Goal: Task Accomplishment & Management: Use online tool/utility

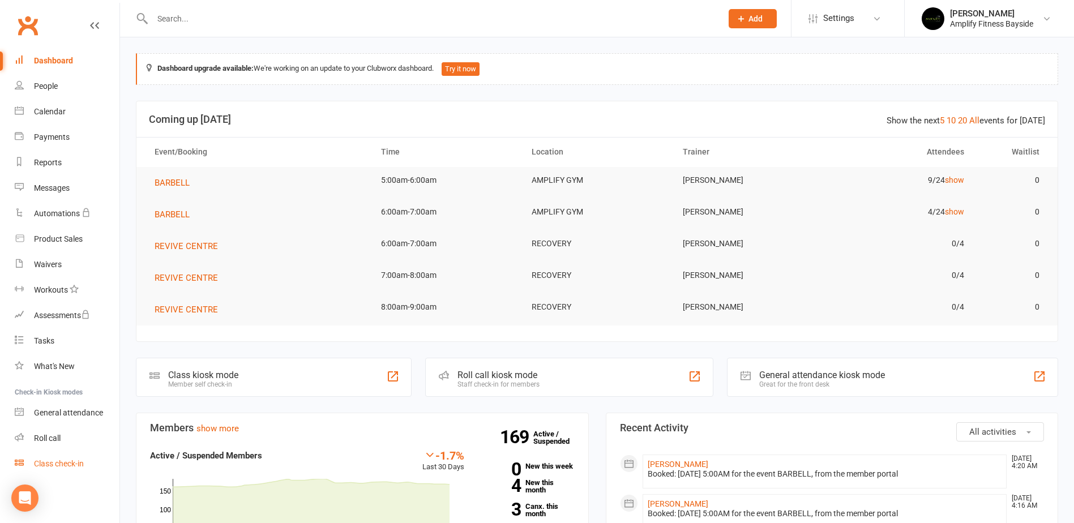
click at [75, 458] on link "Class check-in" at bounding box center [67, 463] width 105 height 25
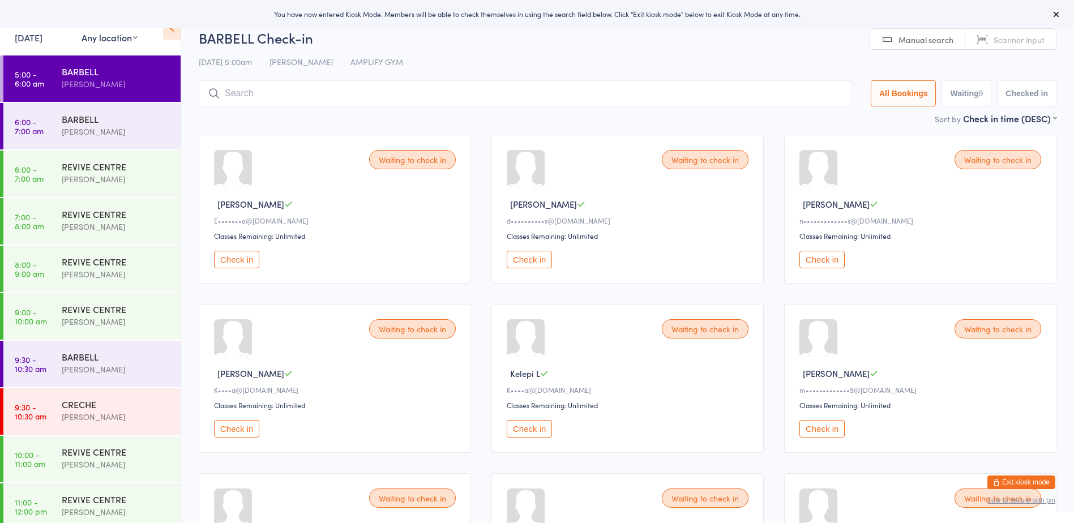
click at [95, 71] on div "BARBELL" at bounding box center [116, 71] width 109 height 12
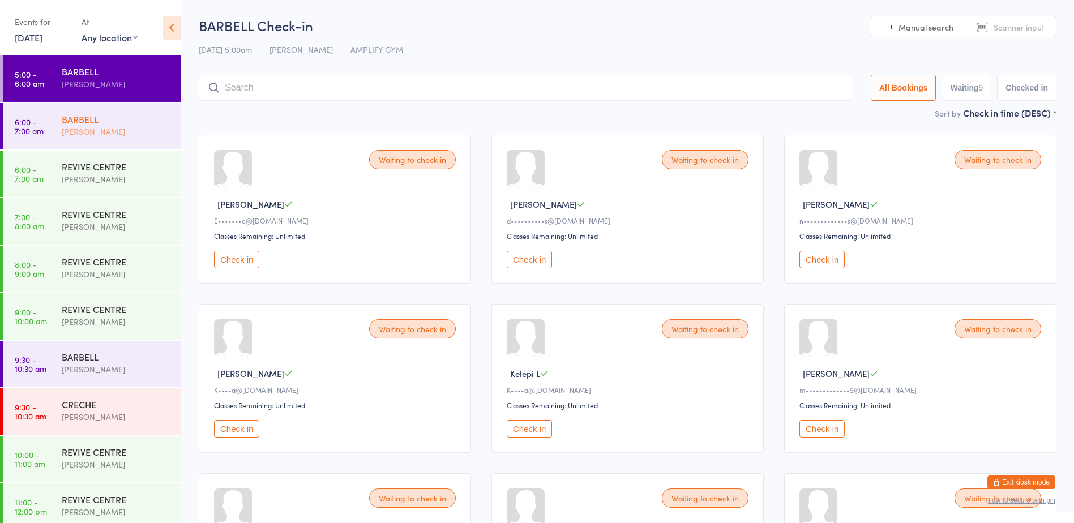
click at [125, 143] on div "[PERSON_NAME]" at bounding box center [121, 125] width 119 height 45
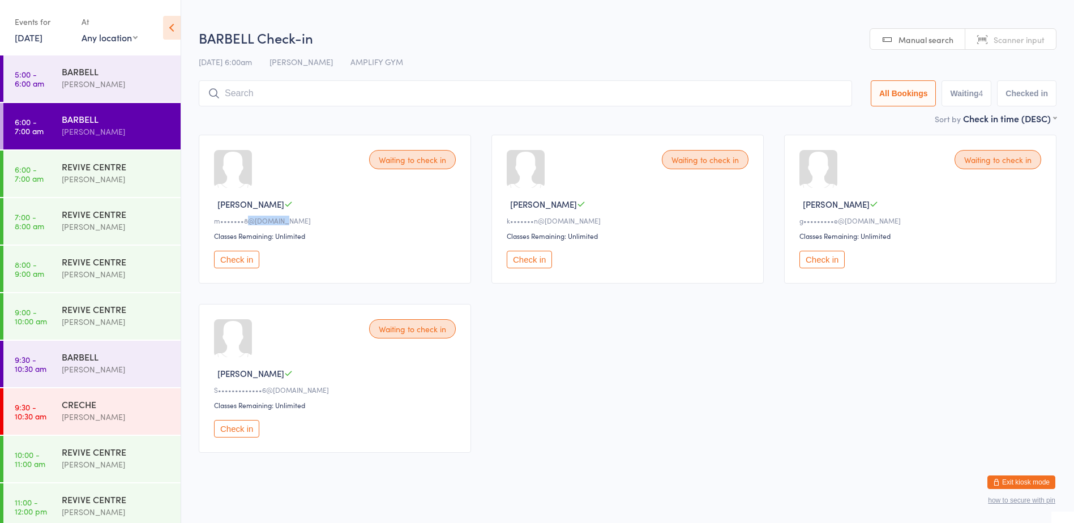
drag, startPoint x: 245, startPoint y: 225, endPoint x: 277, endPoint y: 217, distance: 33.6
click at [277, 217] on div "m•••••••8@[DOMAIN_NAME]" at bounding box center [336, 221] width 245 height 10
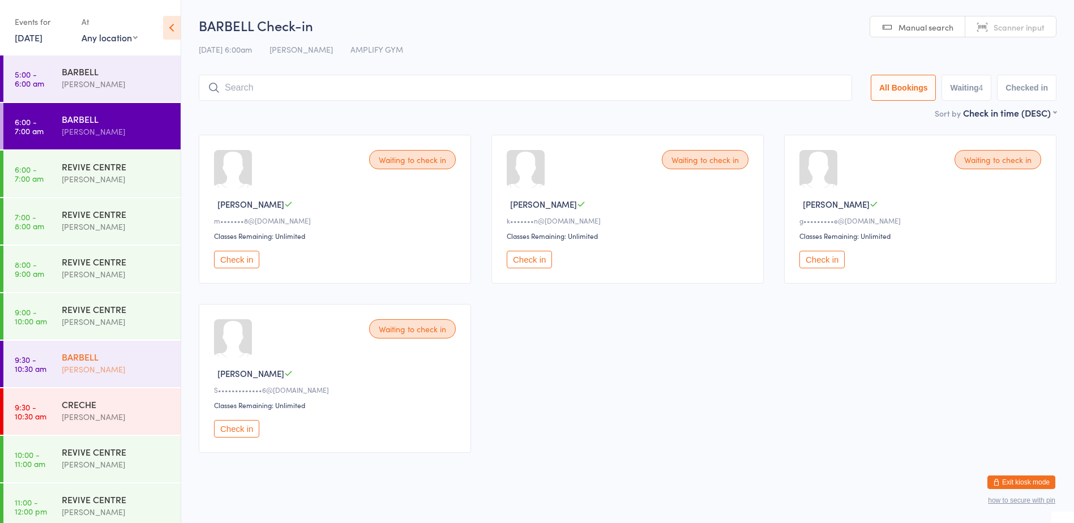
click at [94, 355] on div "BARBELL" at bounding box center [116, 356] width 109 height 12
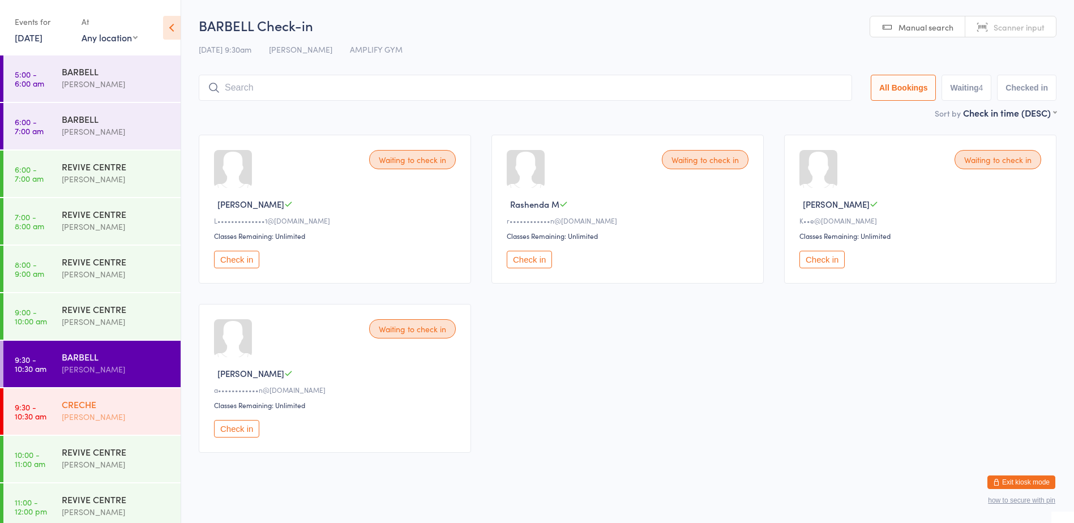
click at [90, 410] on div "[PERSON_NAME]" at bounding box center [116, 416] width 109 height 13
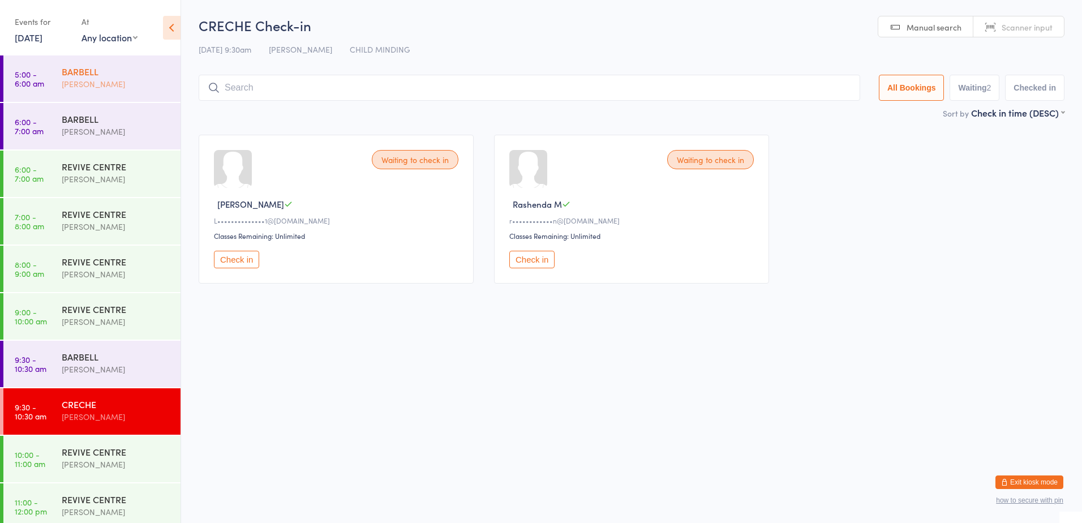
click at [48, 91] on link "5:00 - 6:00 am [PERSON_NAME]" at bounding box center [91, 78] width 177 height 46
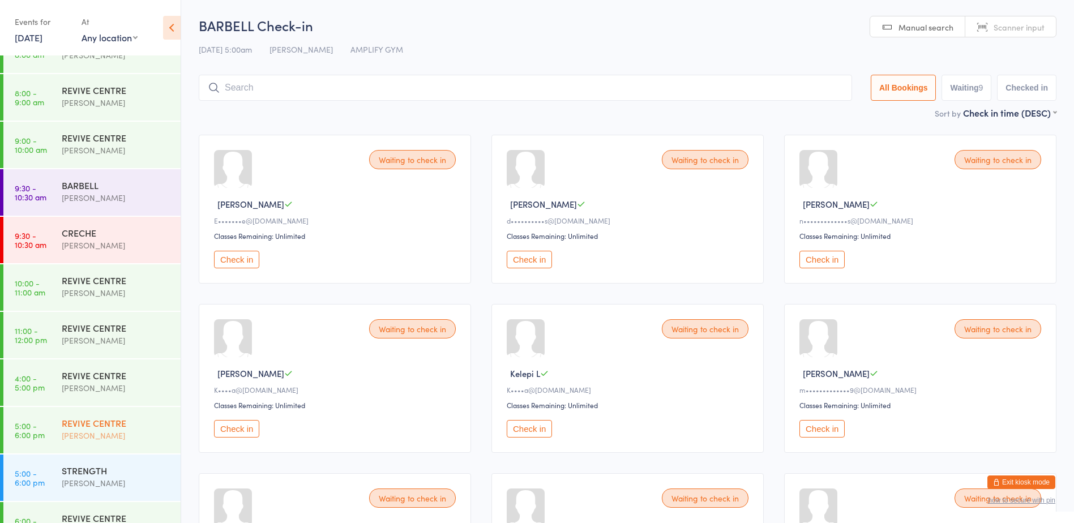
scroll to position [226, 0]
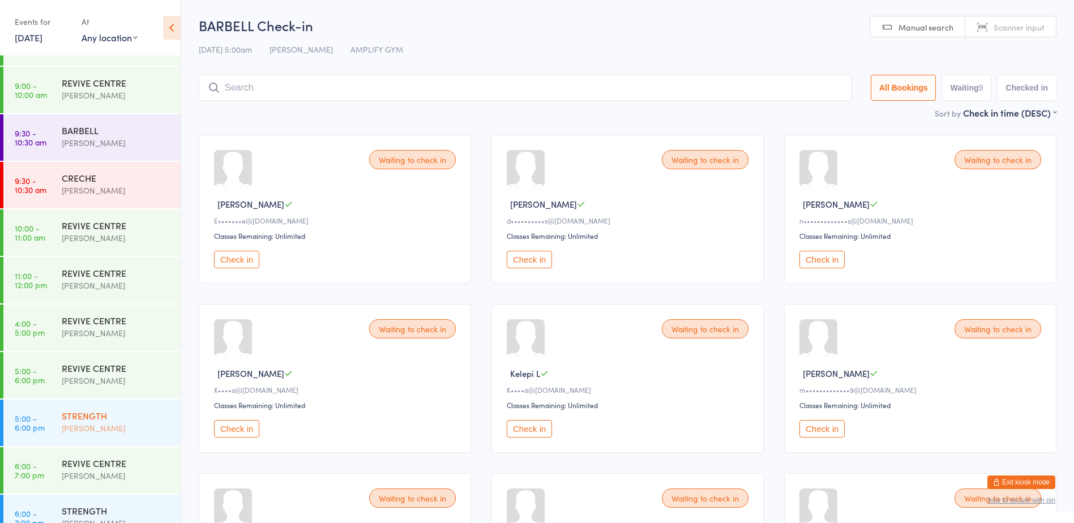
click at [95, 429] on div "[PERSON_NAME]" at bounding box center [116, 428] width 109 height 13
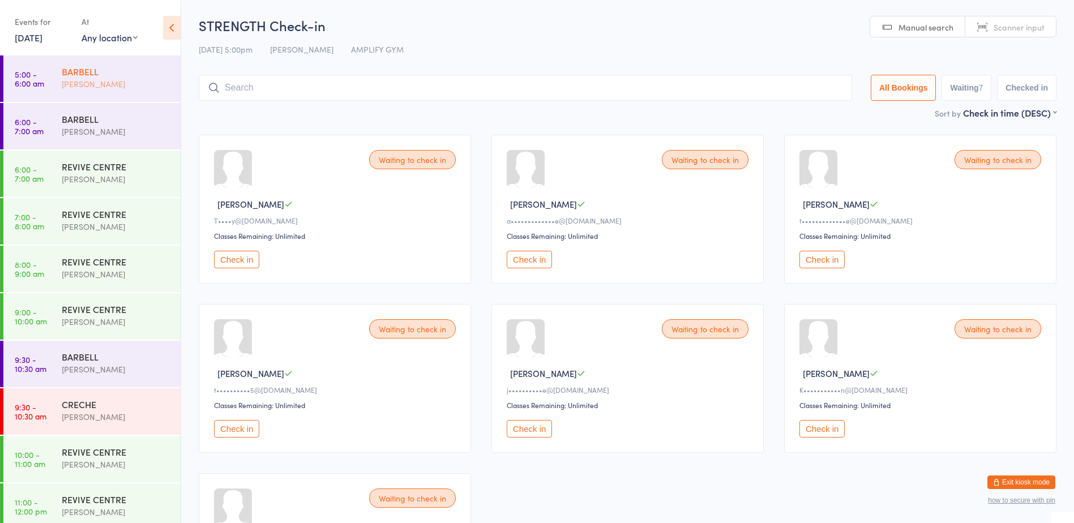
click at [66, 87] on div "[PERSON_NAME]" at bounding box center [116, 84] width 109 height 13
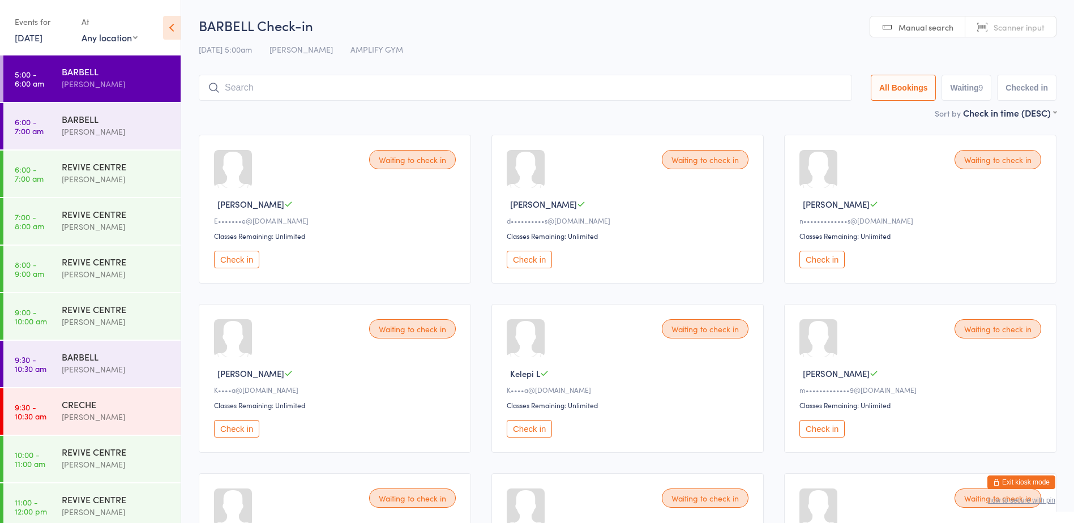
click at [279, 96] on input "search" at bounding box center [525, 88] width 653 height 26
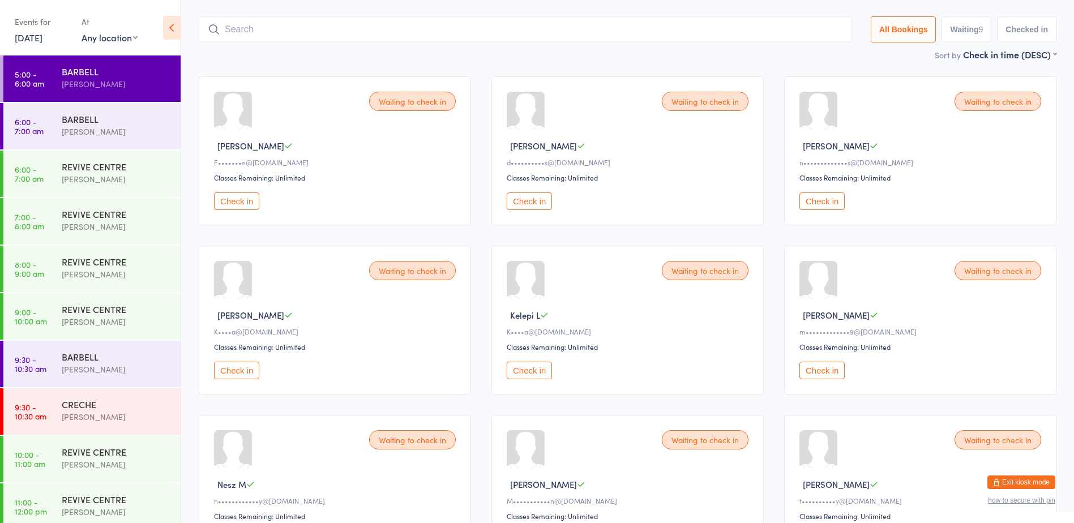
scroll to position [75, 0]
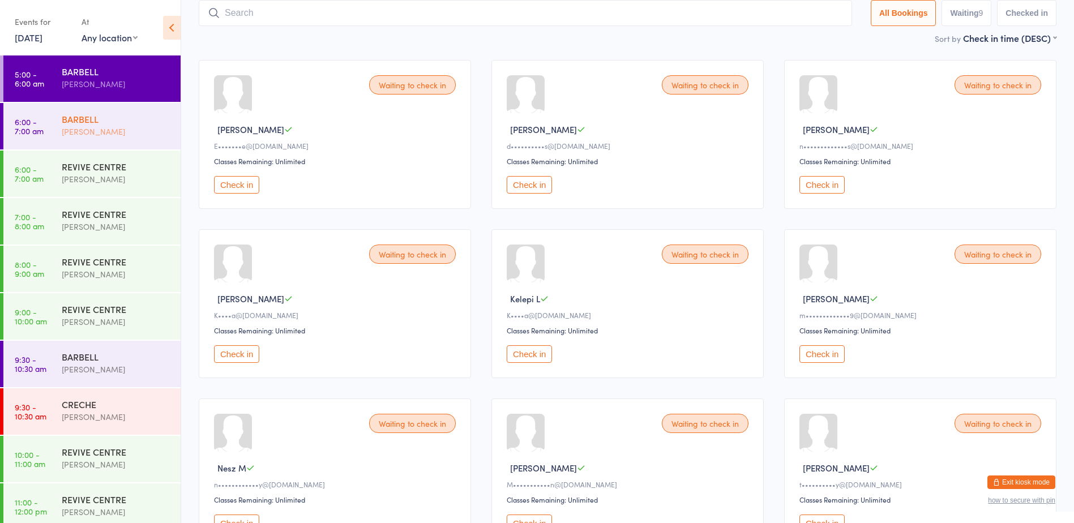
click at [72, 129] on div "[PERSON_NAME]" at bounding box center [116, 131] width 109 height 13
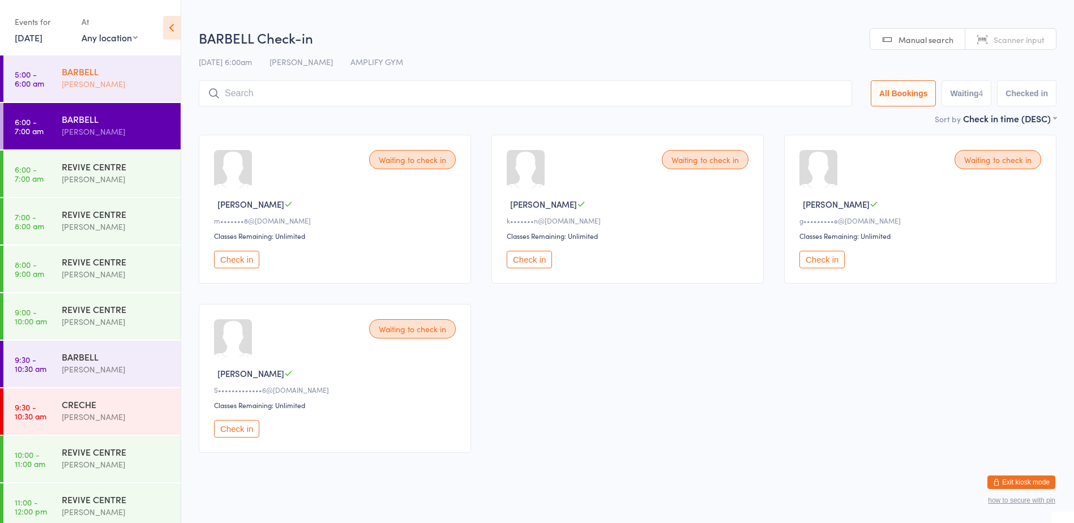
click at [62, 84] on div "[PERSON_NAME]" at bounding box center [116, 84] width 109 height 13
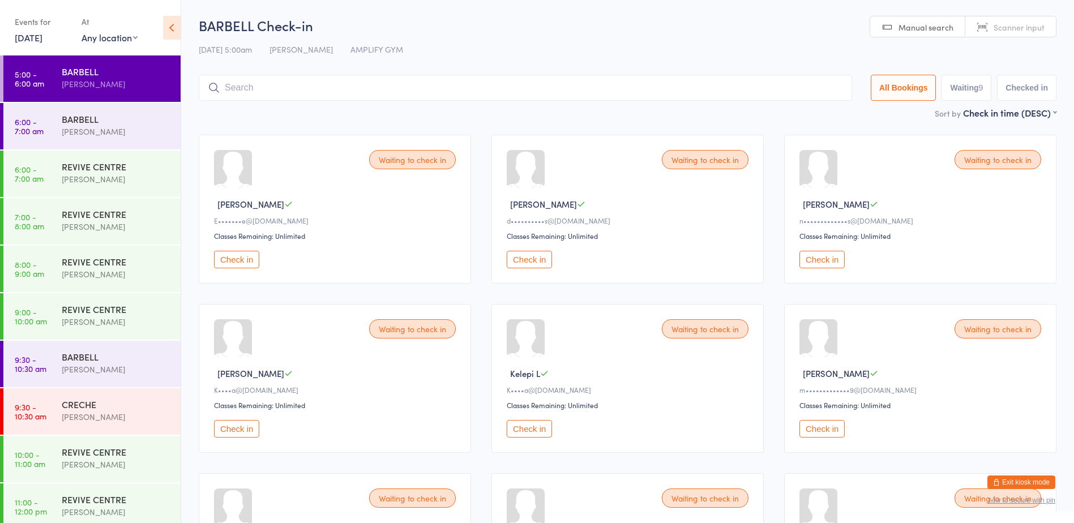
click at [268, 88] on input "search" at bounding box center [525, 88] width 653 height 26
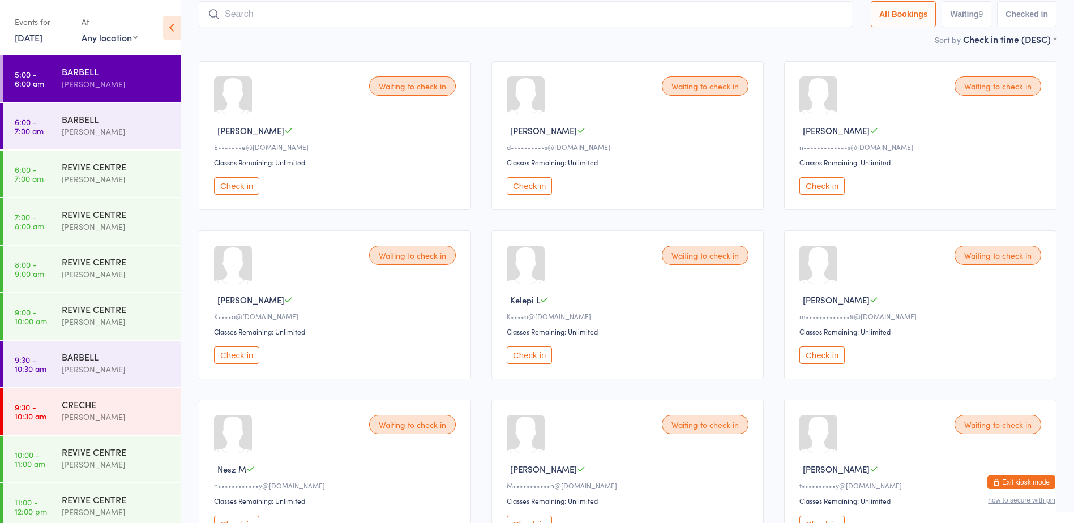
scroll to position [75, 0]
type input "1586"
click at [801, 35] on button "Check in" at bounding box center [817, 37] width 45 height 16
click at [603, 44] on main "BARBELL Check-in [DATE] 5:00am [PERSON_NAME] AMPLIFY GYM Manual search Scanner …" at bounding box center [628, 249] width 858 height 616
click at [594, 41] on div "Sort by Check in time (DESC) First name (ASC) First name (DESC) Last name (ASC)…" at bounding box center [628, 38] width 858 height 12
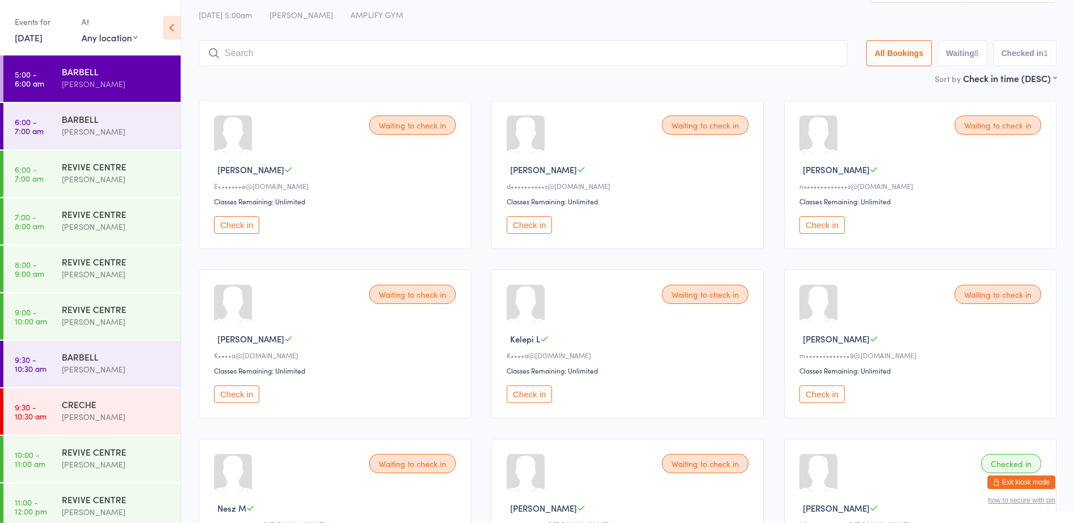
scroll to position [0, 0]
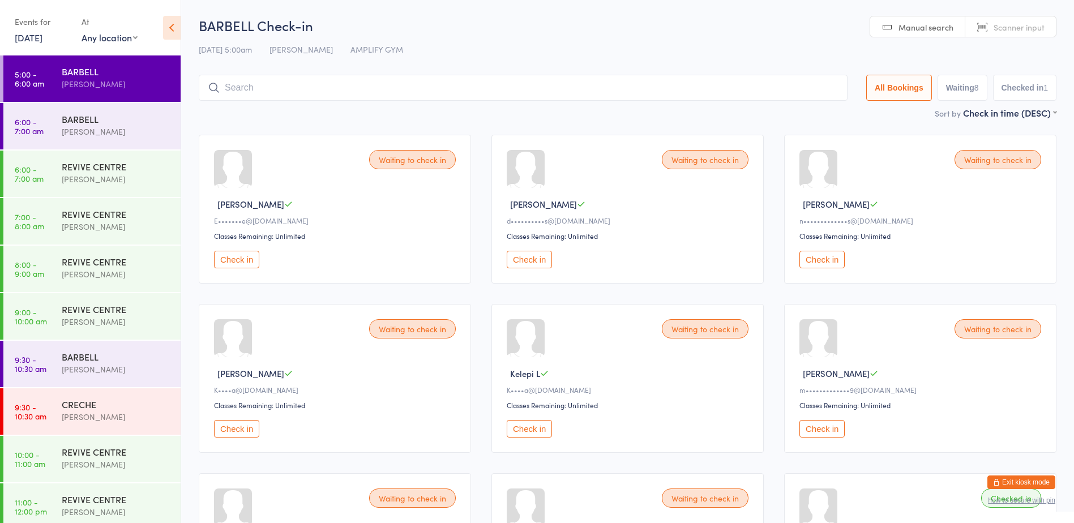
click at [631, 117] on div "Sort by Check in time (DESC) First name (ASC) First name (DESC) Last name (ASC)…" at bounding box center [628, 112] width 858 height 12
click at [132, 77] on div "BARBELL" at bounding box center [116, 71] width 109 height 12
type input "1531"
click at [819, 117] on button "Check in" at bounding box center [813, 112] width 45 height 16
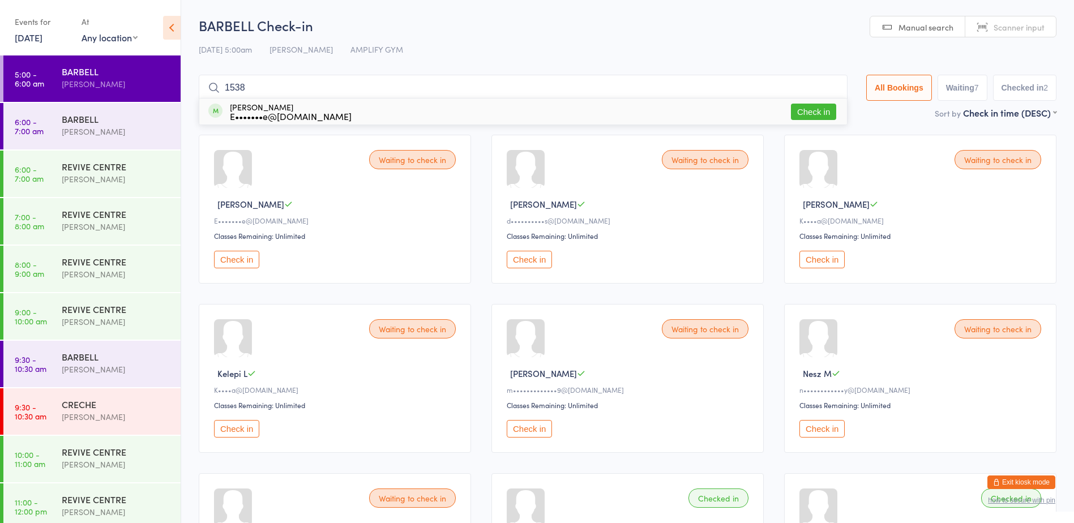
type input "1538"
click at [811, 113] on button "Check in" at bounding box center [813, 112] width 45 height 16
type input "1419"
click at [795, 109] on button "Check in" at bounding box center [813, 112] width 45 height 16
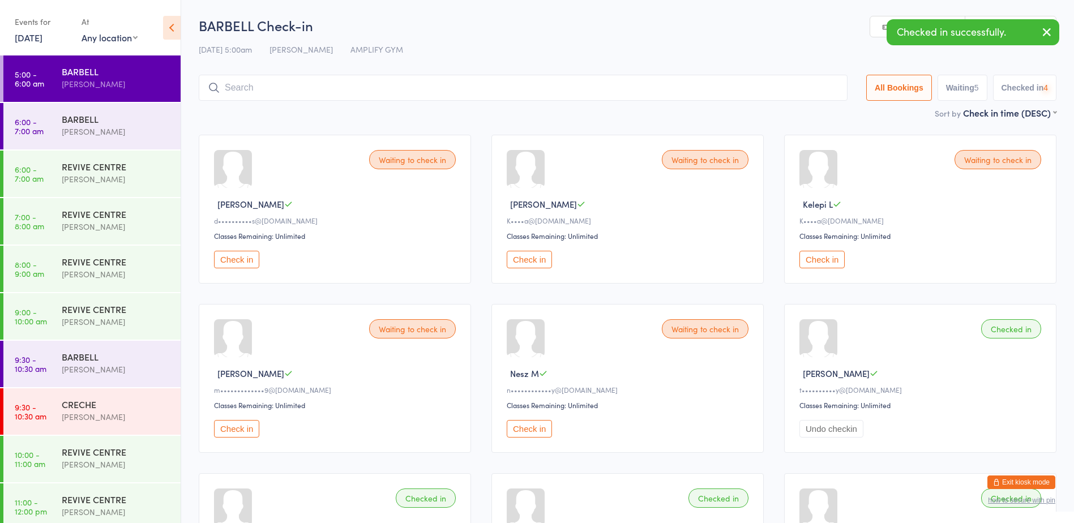
click at [540, 54] on div "[DATE] 5:00am [PERSON_NAME] AMPLIFY GYM" at bounding box center [628, 49] width 858 height 19
click at [330, 85] on input "search" at bounding box center [523, 88] width 649 height 26
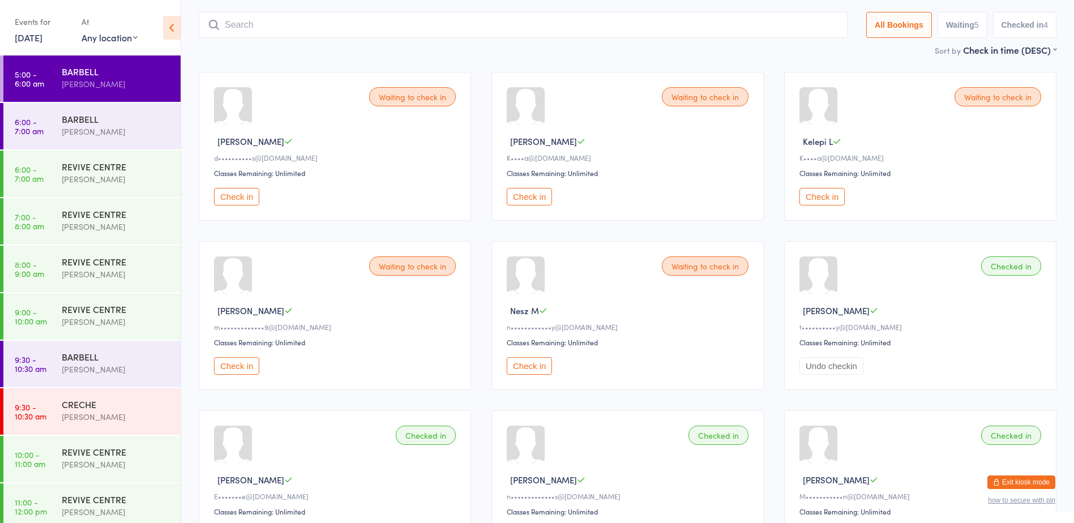
scroll to position [75, 0]
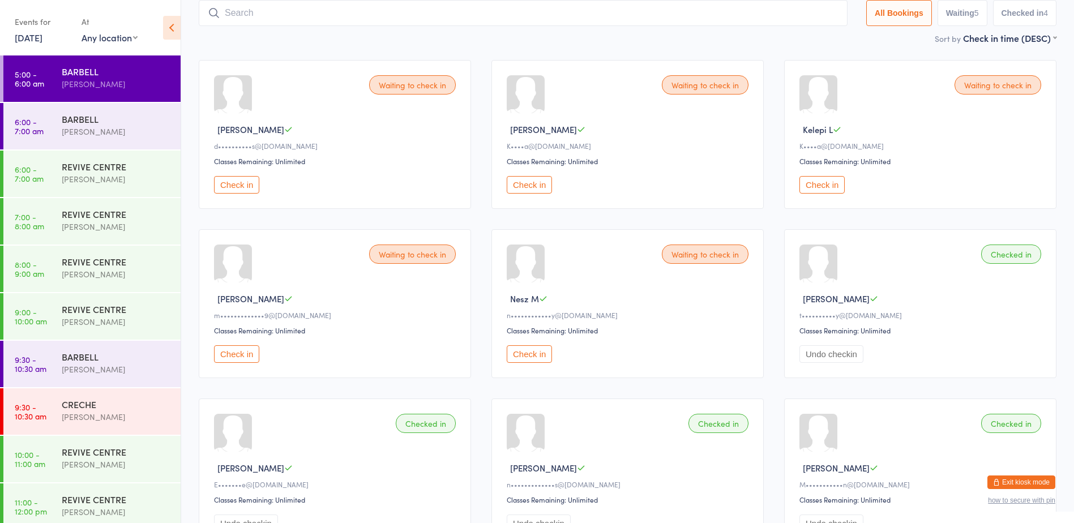
click at [540, 361] on button "Check in" at bounding box center [529, 354] width 45 height 18
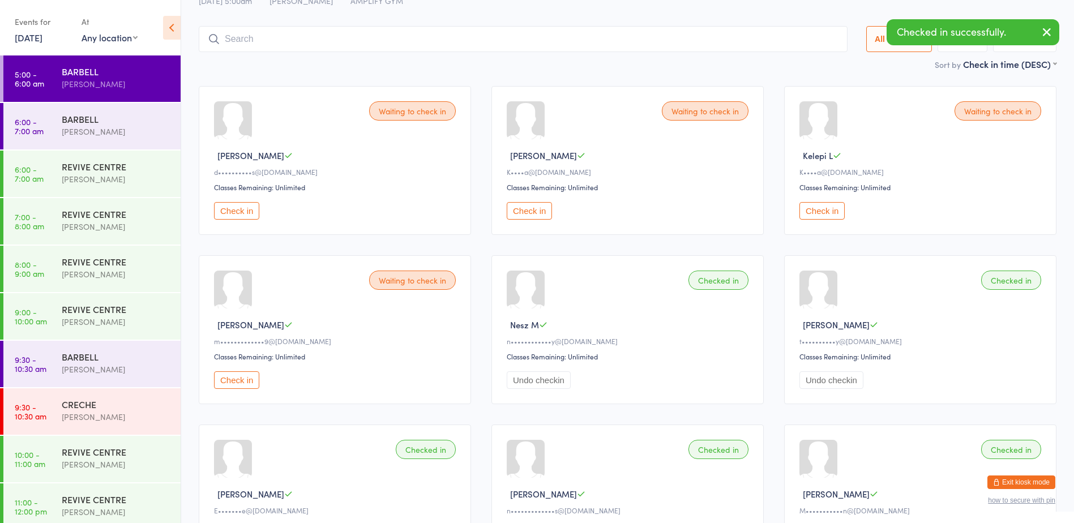
scroll to position [0, 0]
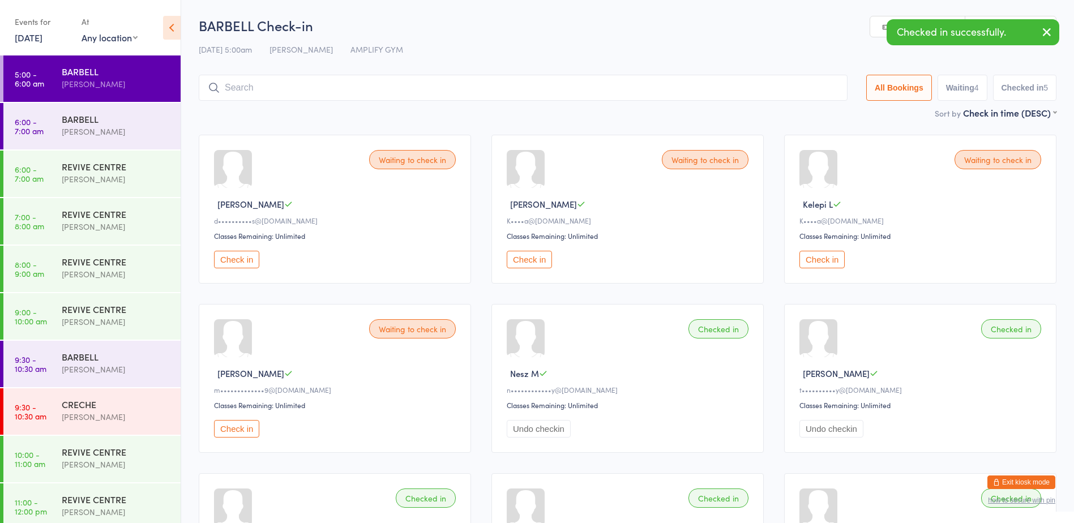
click at [74, 82] on div "[PERSON_NAME]" at bounding box center [116, 84] width 109 height 13
click at [376, 93] on input "search" at bounding box center [523, 88] width 649 height 26
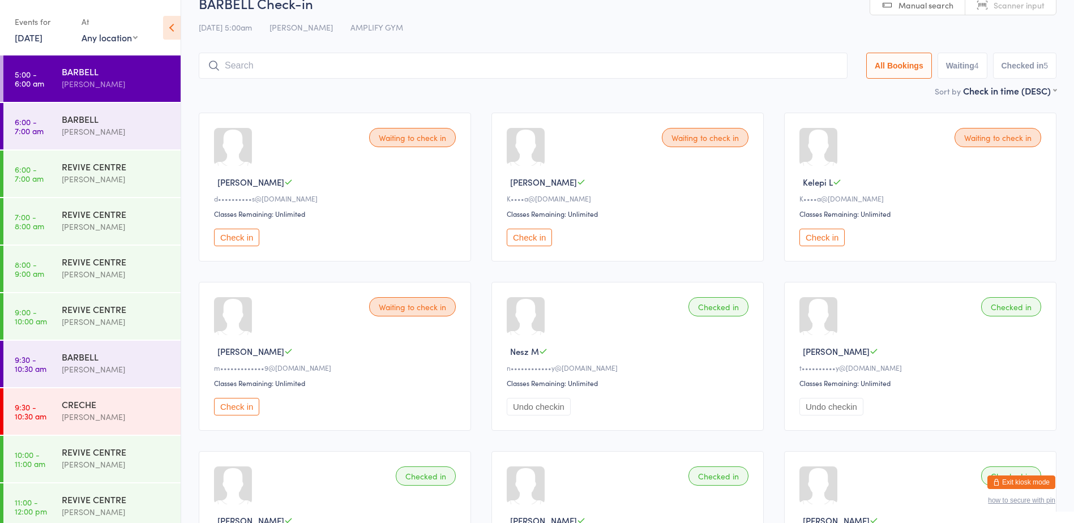
scroll to position [75, 0]
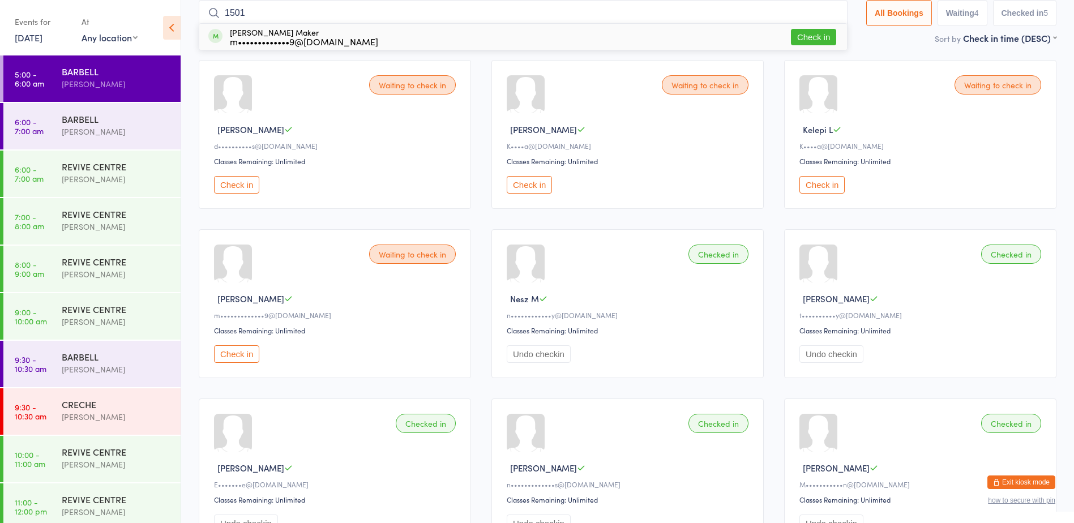
type input "1501"
click at [803, 42] on button "Check in" at bounding box center [813, 37] width 45 height 16
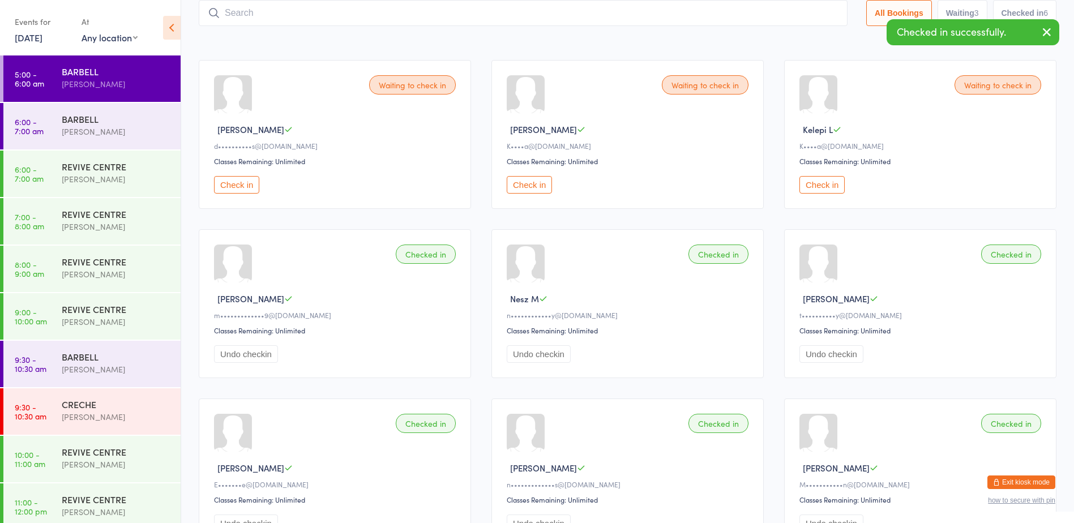
click at [93, 79] on div "[PERSON_NAME]" at bounding box center [116, 84] width 109 height 13
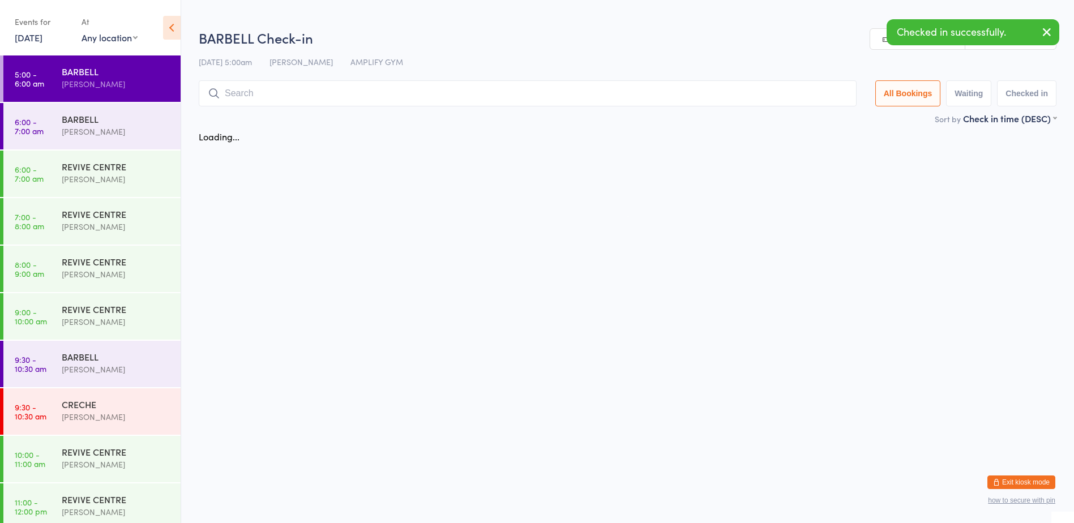
scroll to position [0, 0]
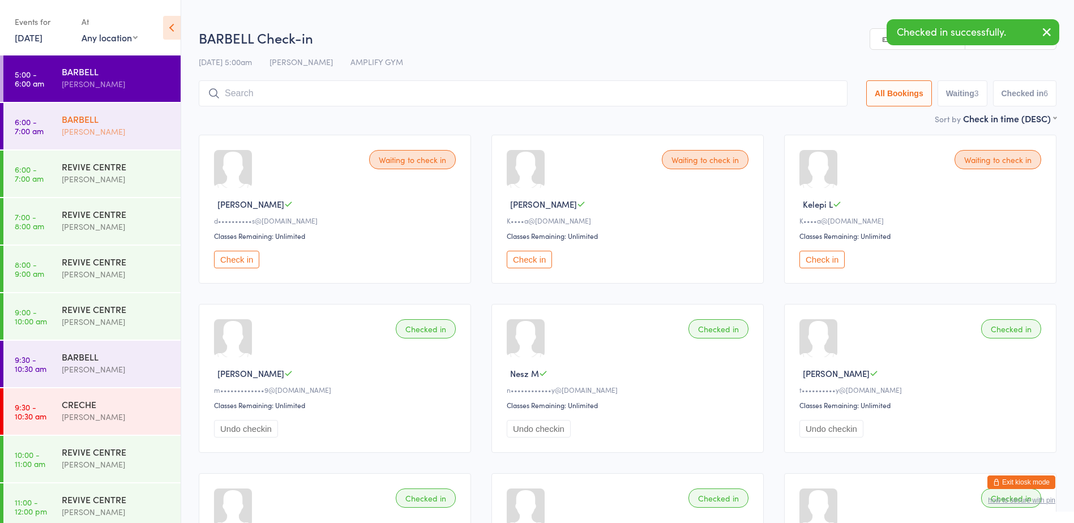
click at [50, 149] on link "6:00 - 7:00 am [PERSON_NAME]" at bounding box center [91, 126] width 177 height 46
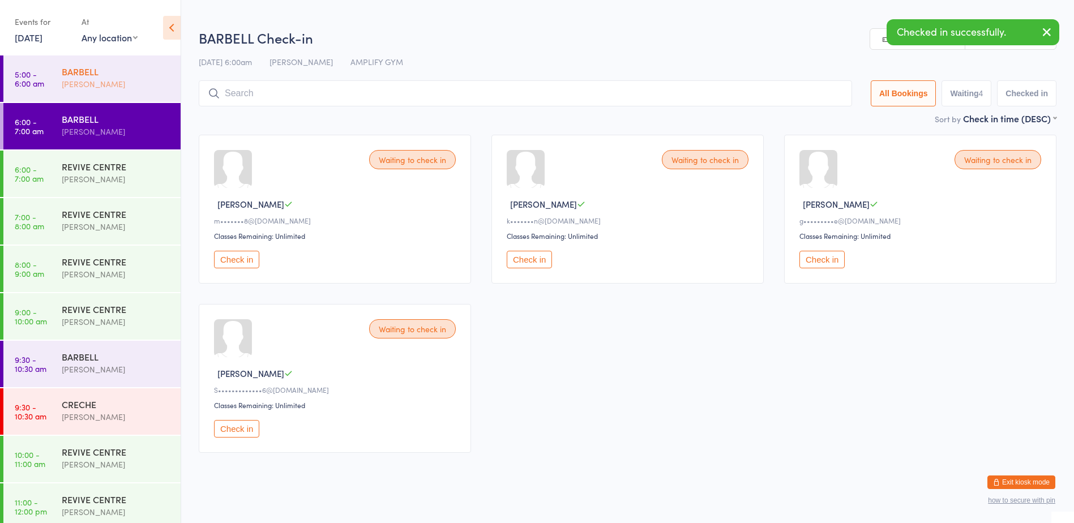
click at [122, 83] on div "[PERSON_NAME]" at bounding box center [116, 84] width 109 height 13
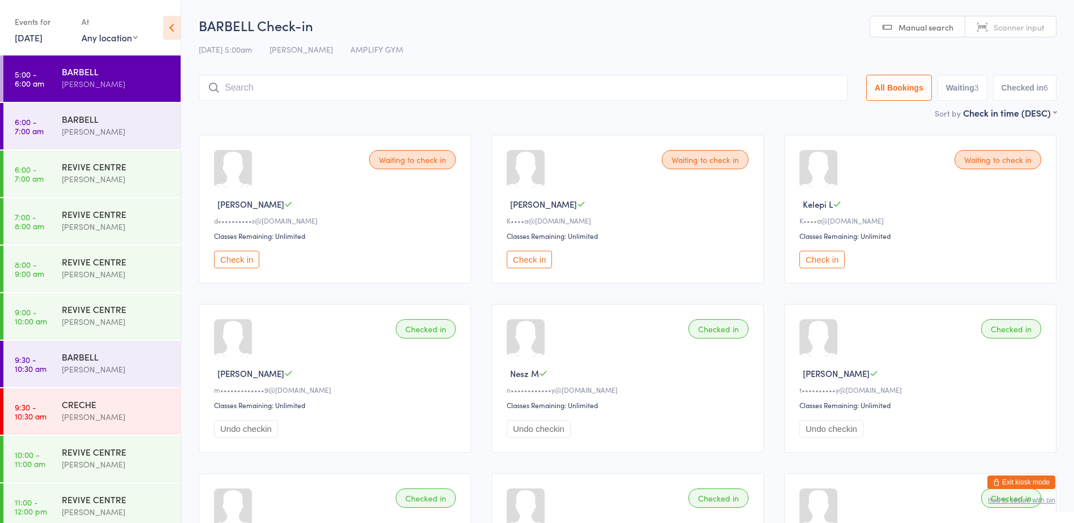
click at [266, 83] on input "search" at bounding box center [523, 88] width 649 height 26
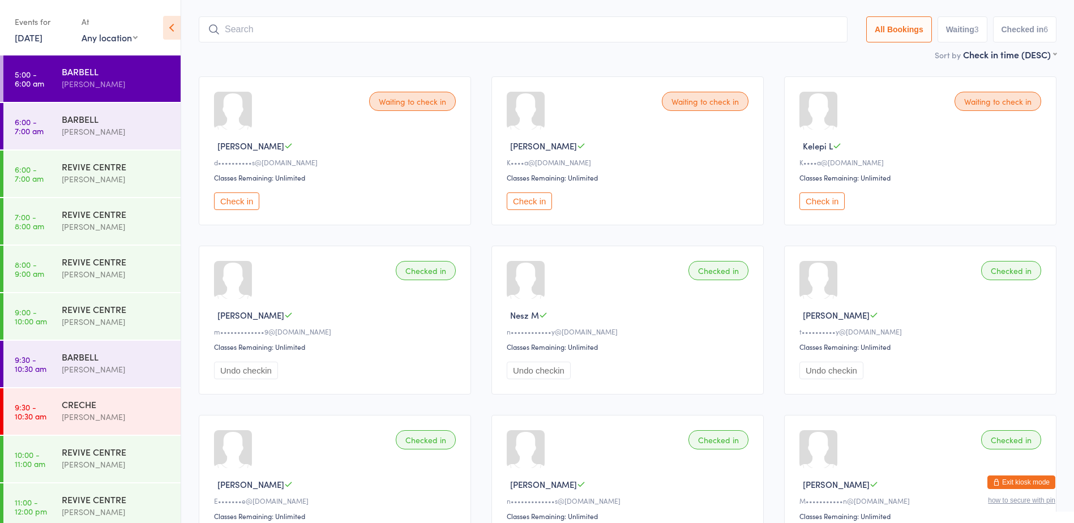
scroll to position [75, 0]
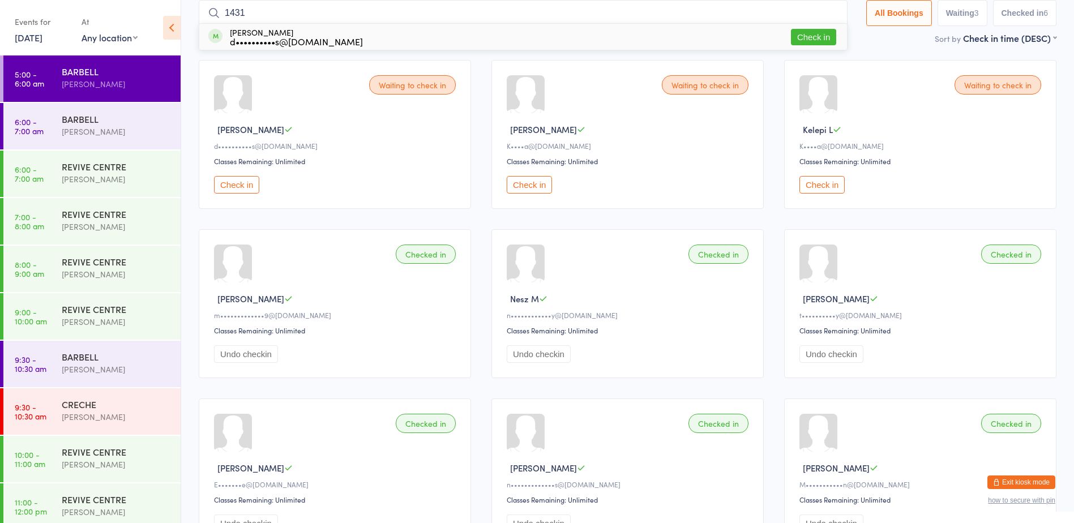
type input "1431"
click at [807, 35] on button "Check in" at bounding box center [813, 37] width 45 height 16
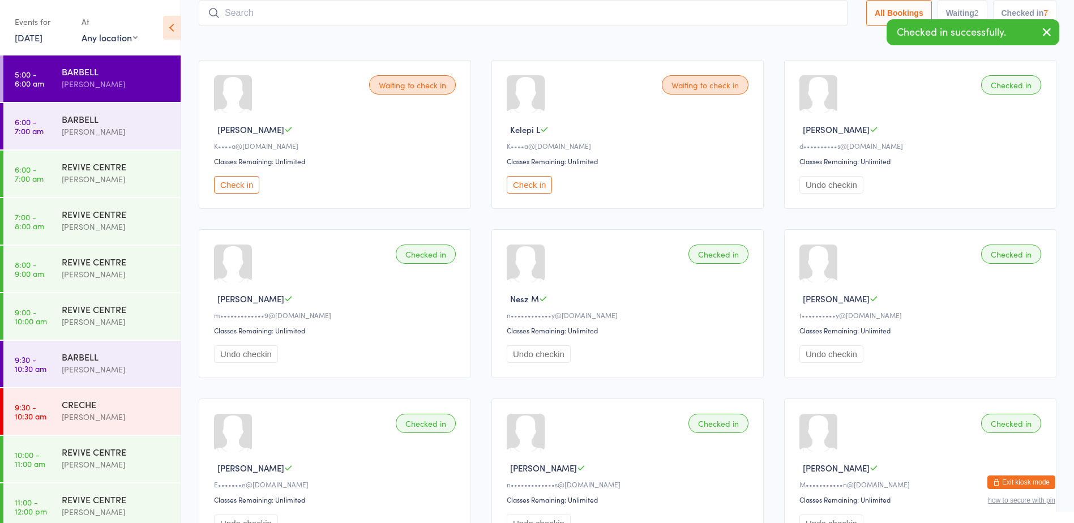
click at [83, 82] on div "[PERSON_NAME]" at bounding box center [116, 84] width 109 height 13
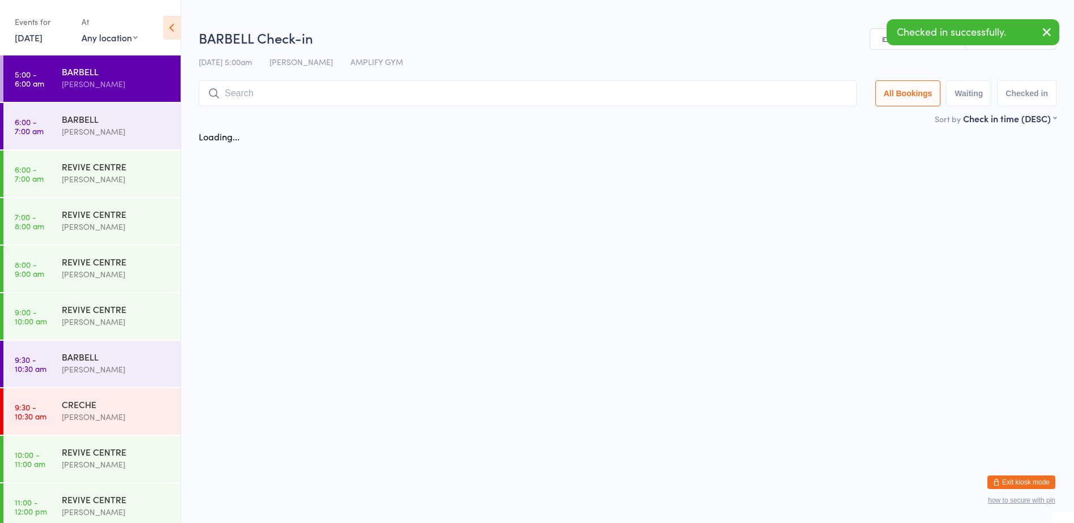
scroll to position [0, 0]
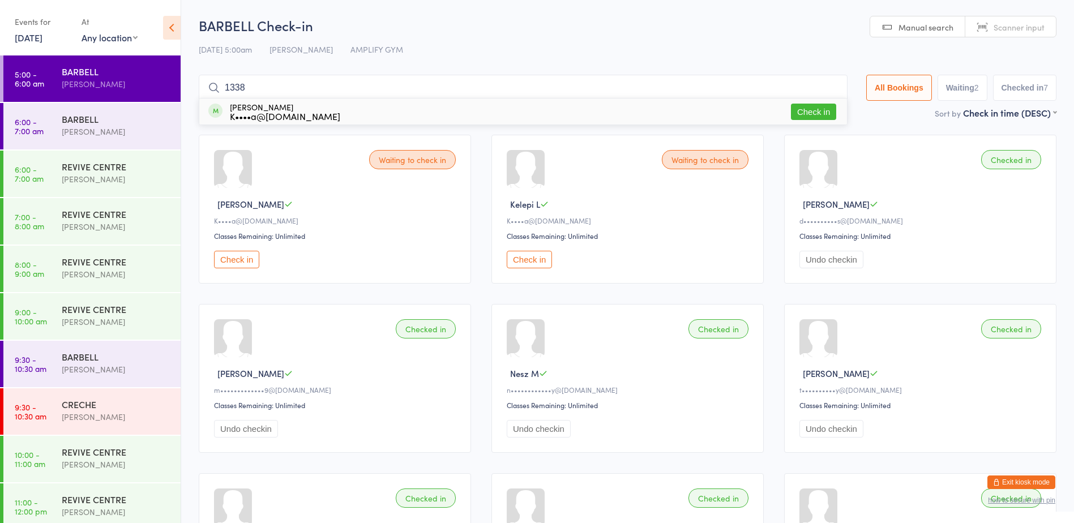
type input "1338"
click at [808, 115] on button "Check in" at bounding box center [813, 112] width 45 height 16
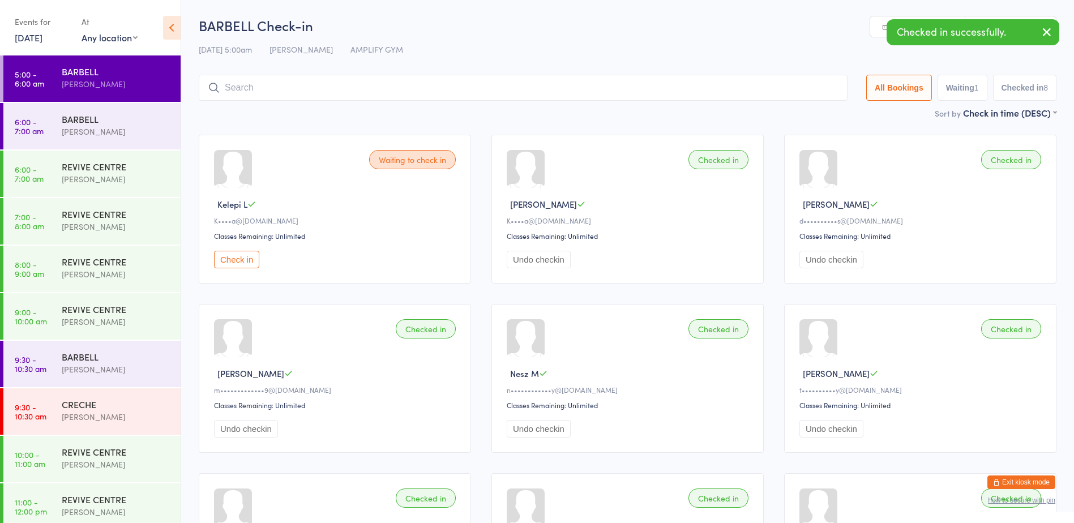
click at [234, 261] on button "Check in" at bounding box center [236, 260] width 45 height 18
